Goal: Information Seeking & Learning: Find specific fact

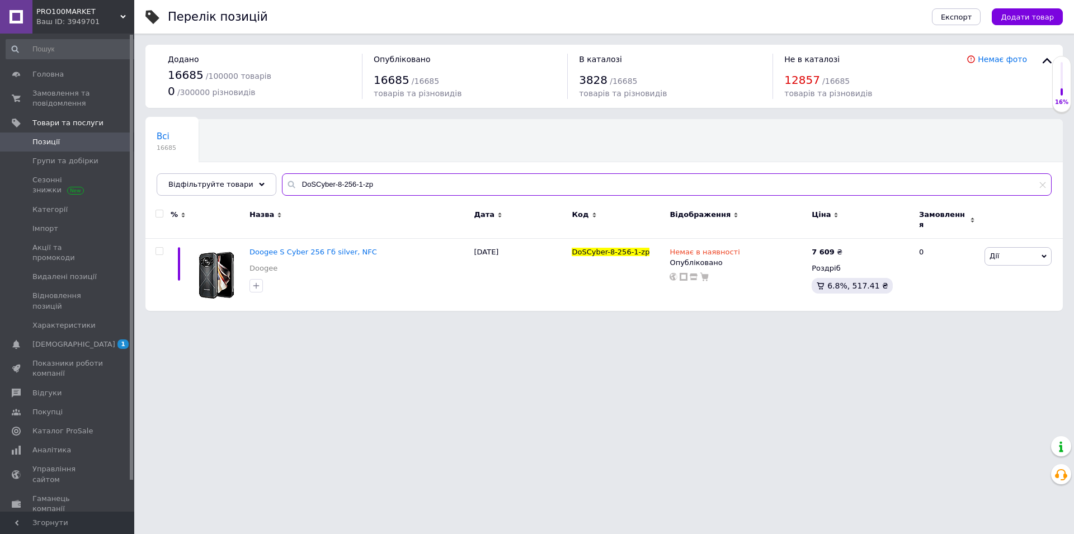
drag, startPoint x: 389, startPoint y: 184, endPoint x: 285, endPoint y: 187, distance: 104.0
click at [282, 186] on input "DoSCyber-8-256-1-zp" at bounding box center [666, 184] width 769 height 22
paste input "SkSteViewX"
type input "SkSteViewX56-1-zp"
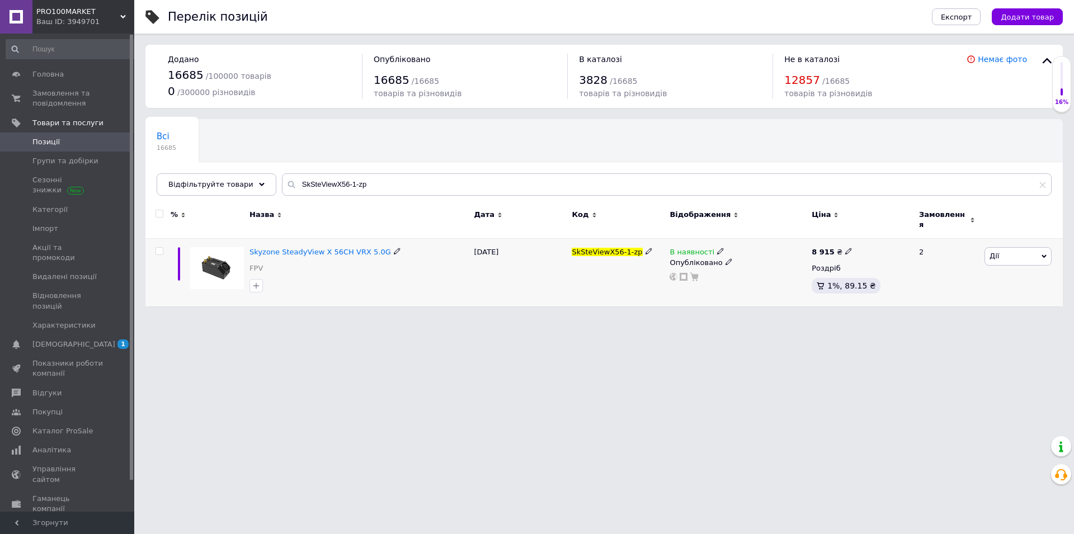
click at [845, 248] on icon at bounding box center [848, 251] width 7 height 7
drag, startPoint x: 867, startPoint y: 234, endPoint x: 916, endPoint y: 243, distance: 49.6
click at [916, 243] on input "8915" at bounding box center [898, 239] width 85 height 22
type input "8299"
click at [795, 318] on html "PRO100MARKET Ваш ID: 3949701 Сайт PRO100MARKET Кабінет покупця Перевірити стан …" at bounding box center [537, 159] width 1074 height 318
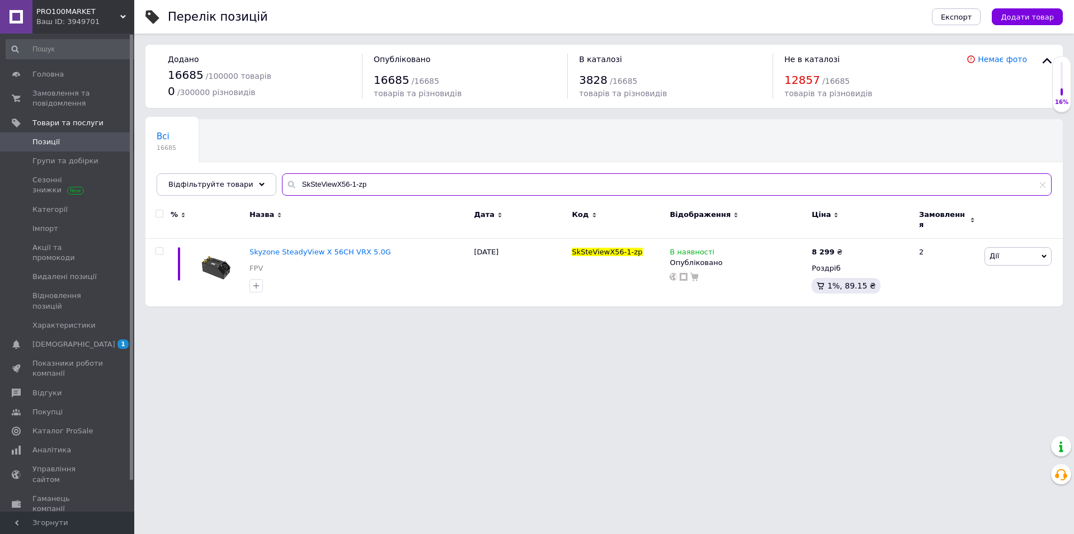
drag, startPoint x: 399, startPoint y: 182, endPoint x: 322, endPoint y: 186, distance: 76.7
click at [282, 180] on input "SkSteViewX56-1-zp" at bounding box center [666, 184] width 769 height 22
paste input "CaddxRatel2V2"
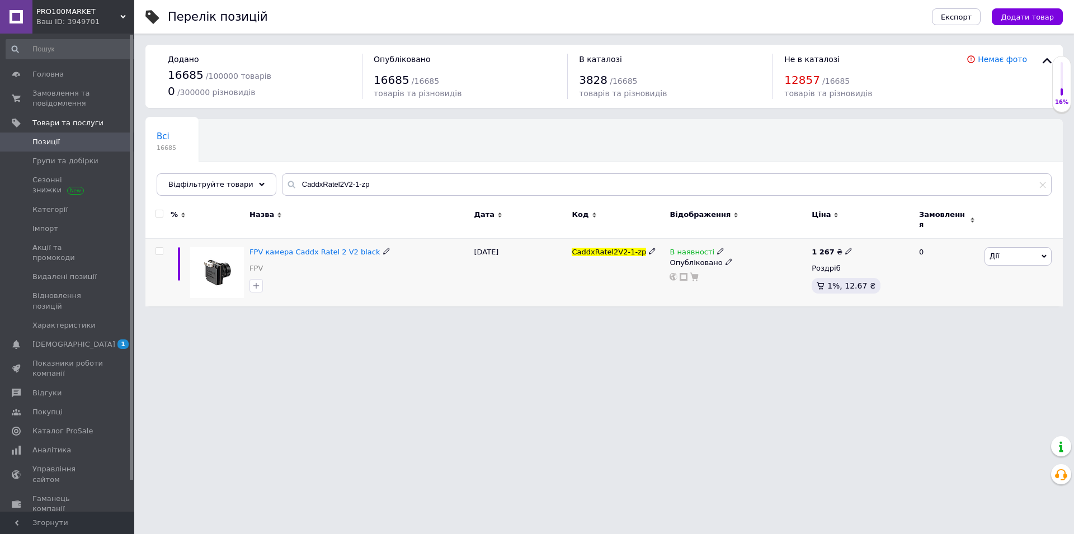
click at [717, 248] on icon at bounding box center [720, 251] width 7 height 7
click at [763, 261] on li "Немає в наявності" at bounding box center [781, 261] width 106 height 16
click at [613, 318] on html "PRO100MARKET Ваш ID: 3949701 Сайт PRO100MARKET Кабінет покупця Перевірити стан …" at bounding box center [537, 159] width 1074 height 318
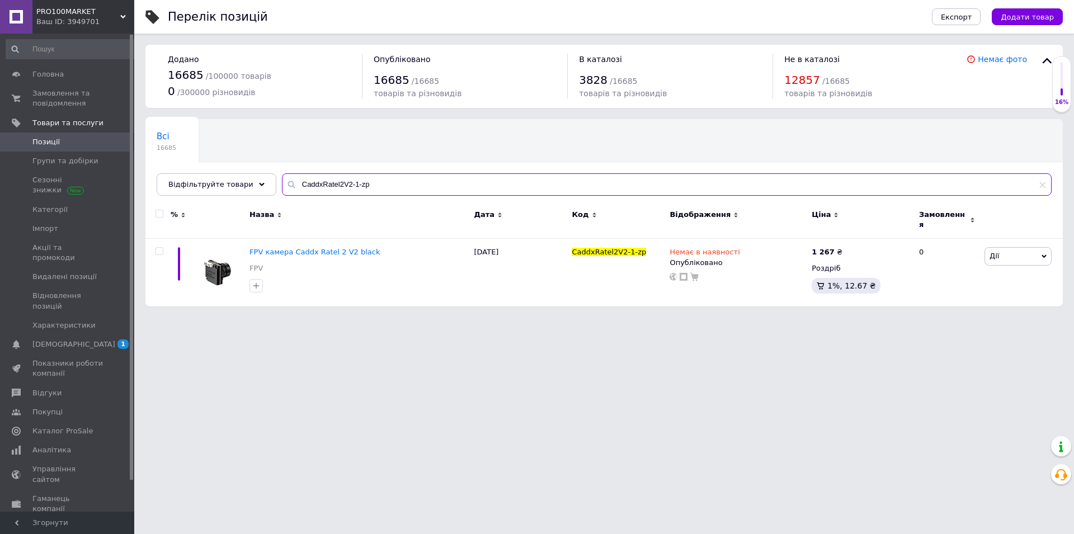
drag, startPoint x: 392, startPoint y: 182, endPoint x: 297, endPoint y: 183, distance: 94.5
click at [282, 183] on input "CaddxRatel2V2-1-zp" at bounding box center [666, 184] width 769 height 22
paste input "-1-kv"
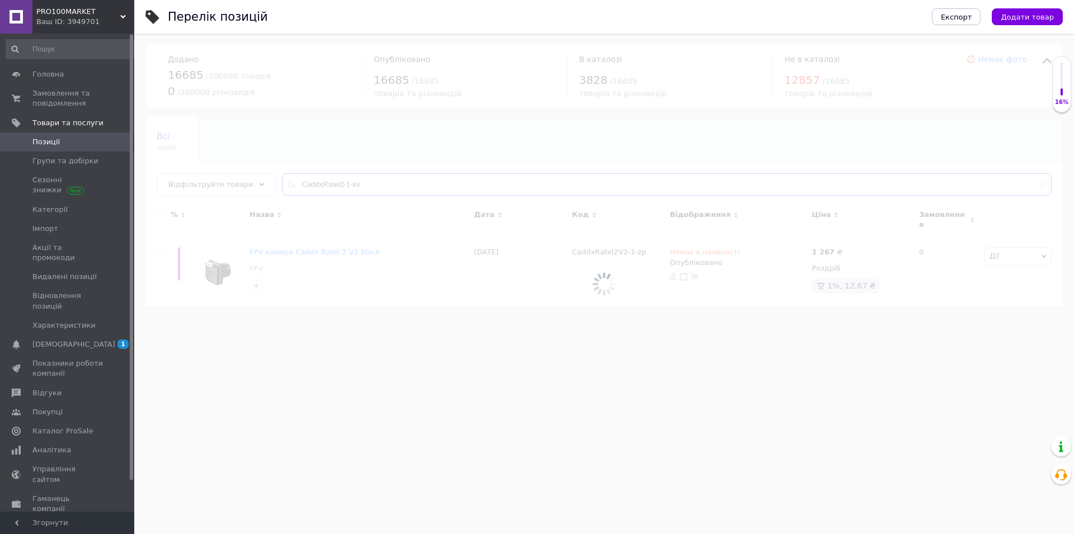
type input "CaddxRatel2-1-kv"
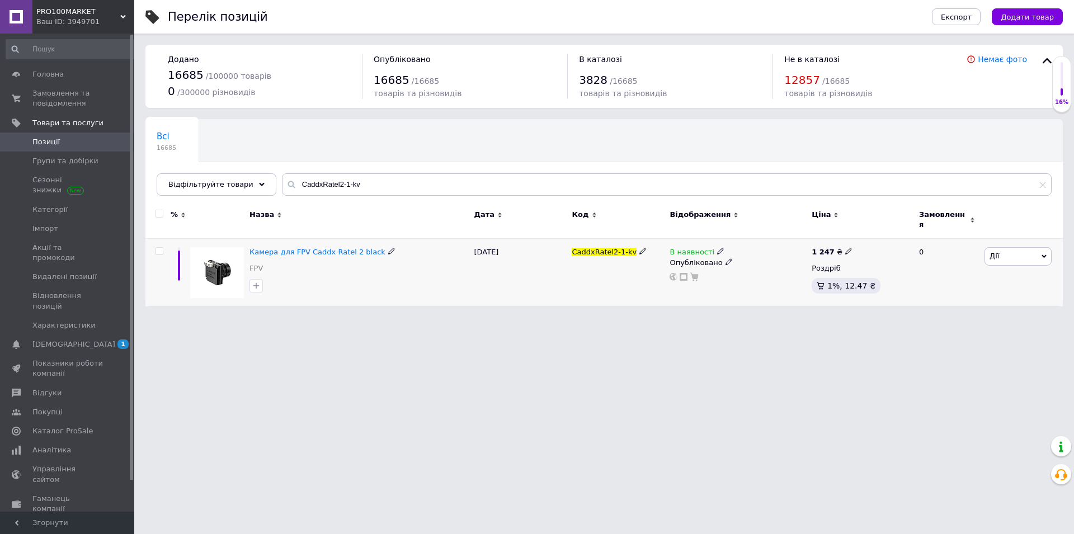
click at [845, 248] on icon at bounding box center [848, 251] width 7 height 7
drag, startPoint x: 864, startPoint y: 228, endPoint x: 920, endPoint y: 236, distance: 56.5
click at [920, 236] on input "1247" at bounding box center [898, 239] width 85 height 22
type input "1410"
drag, startPoint x: 823, startPoint y: 402, endPoint x: 817, endPoint y: 399, distance: 6.3
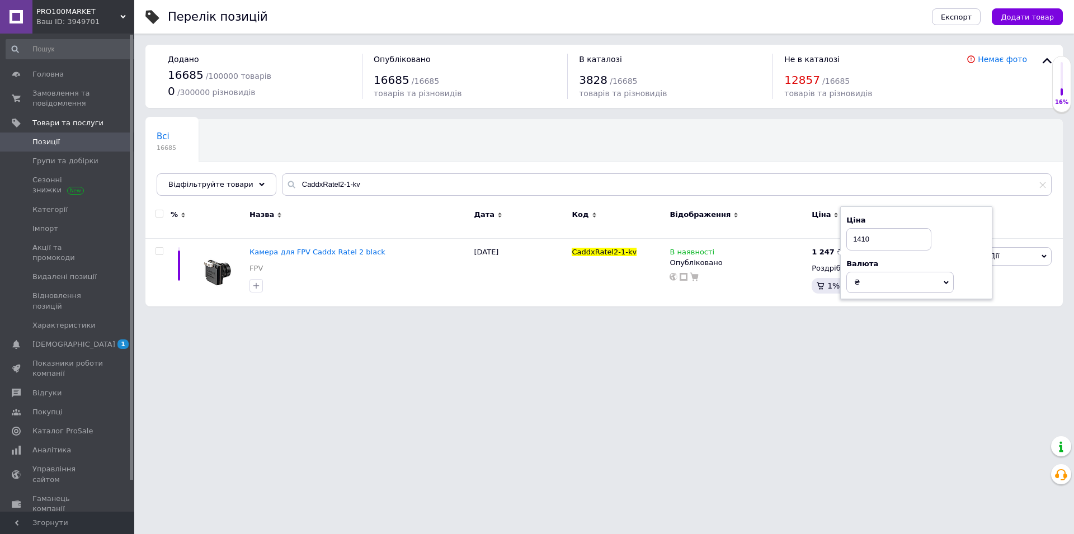
click at [821, 318] on html "PRO100MARKET Ваш ID: 3949701 Сайт PRO100MARKET Кабінет покупця Перевірити стан …" at bounding box center [537, 159] width 1074 height 318
click at [845, 248] on use at bounding box center [848, 251] width 6 height 6
drag, startPoint x: 871, startPoint y: 233, endPoint x: 939, endPoint y: 244, distance: 68.6
click at [939, 244] on input "1410" at bounding box center [898, 239] width 85 height 22
type input "1450"
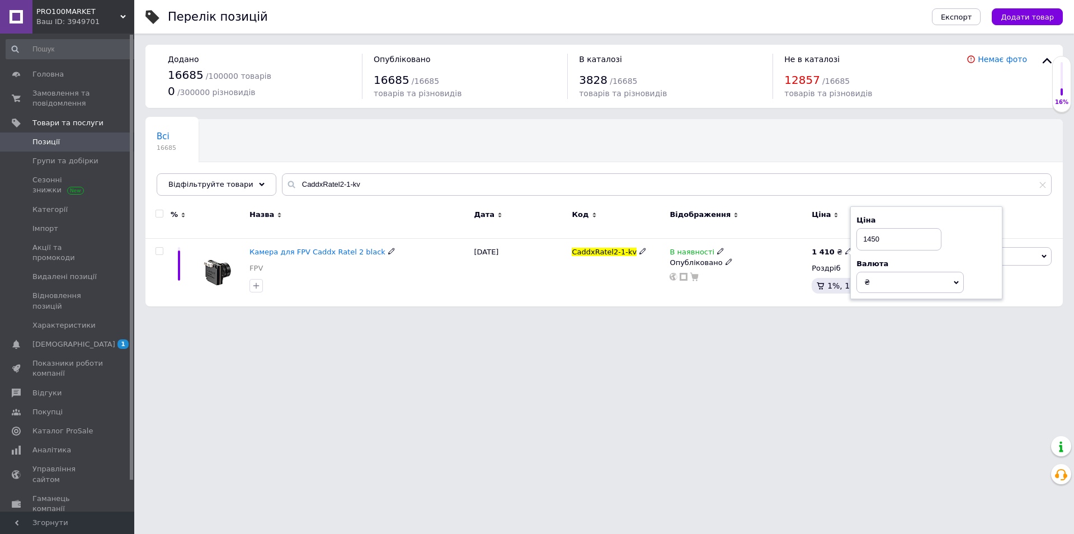
click at [898, 318] on html "PRO100MARKET Ваш ID: 3949701 Сайт PRO100MARKET Кабінет покупця Перевірити стан …" at bounding box center [537, 159] width 1074 height 318
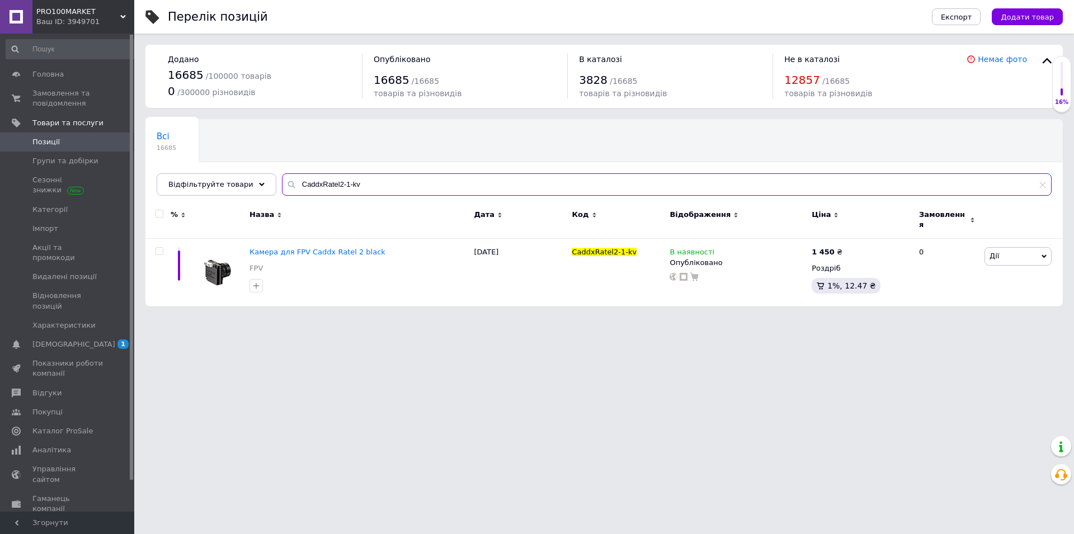
drag, startPoint x: 374, startPoint y: 182, endPoint x: 261, endPoint y: 184, distance: 113.5
click at [282, 184] on input "CaddxRatel2-1-kv" at bounding box center [666, 184] width 769 height 22
paste input "Pro-1-zp"
type input "CaddxRatelPro-1-zp"
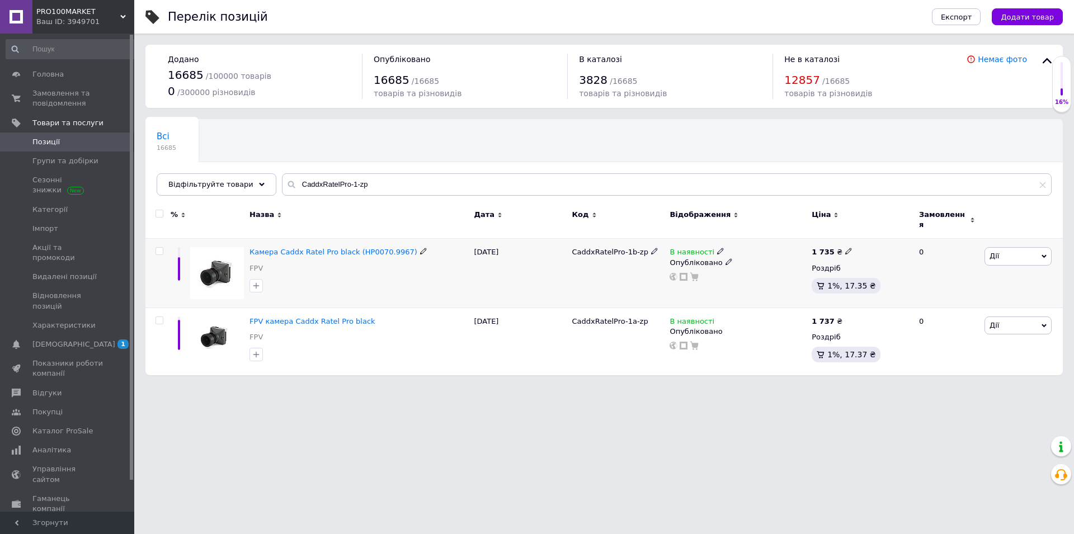
click at [845, 248] on icon at bounding box center [848, 251] width 7 height 7
drag, startPoint x: 902, startPoint y: 240, endPoint x: 930, endPoint y: 243, distance: 28.1
click at [930, 243] on input "1735" at bounding box center [898, 239] width 85 height 22
type input "1595"
click at [845, 318] on icon at bounding box center [848, 320] width 7 height 7
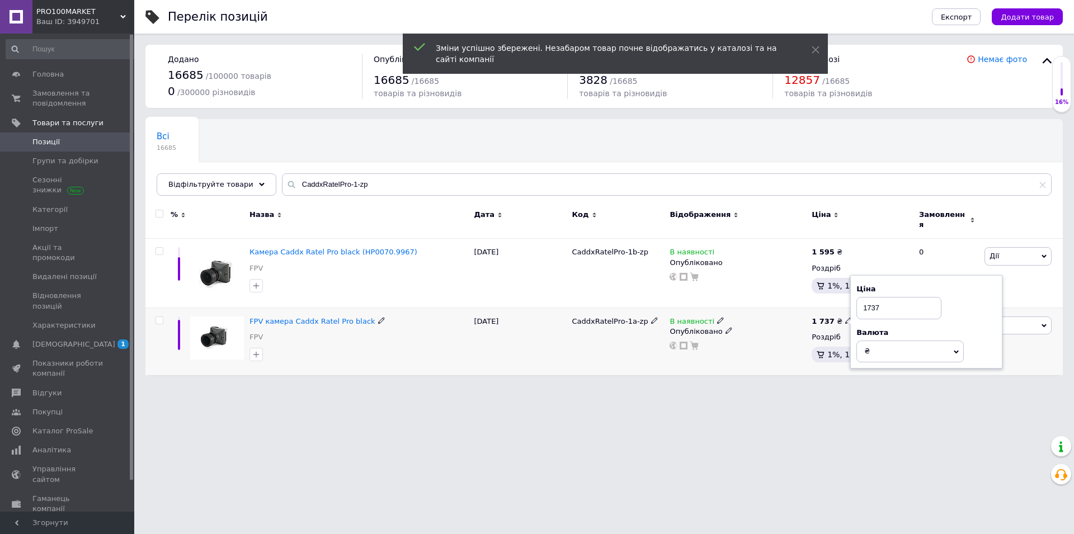
drag, startPoint x: 888, startPoint y: 302, endPoint x: 942, endPoint y: 308, distance: 54.0
click at [941, 308] on input "1737" at bounding box center [898, 308] width 85 height 22
type input "1593"
click at [838, 386] on html "PRO100MARKET Ваш ID: 3949701 Сайт PRO100MARKET Кабінет покупця Перевірити стан …" at bounding box center [537, 193] width 1074 height 386
